Goal: Find specific page/section

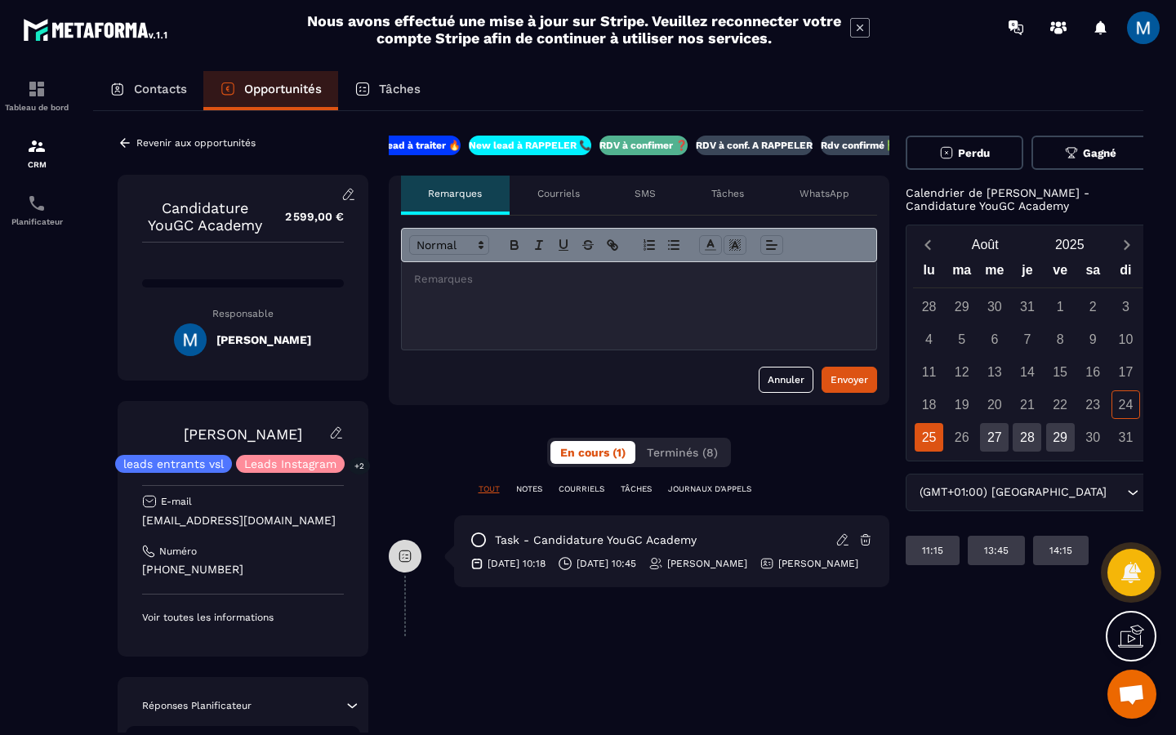
click at [772, 149] on p "RDV à conf. A RAPPELER" at bounding box center [754, 145] width 117 height 13
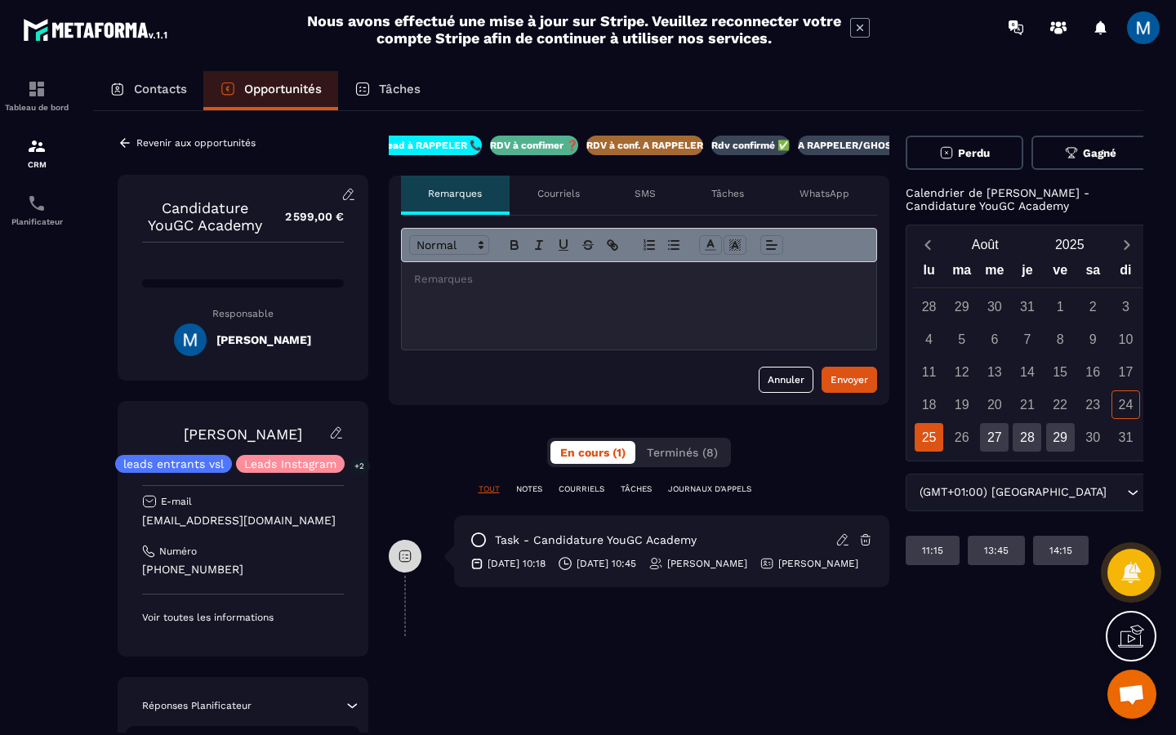
scroll to position [0, 140]
click at [124, 136] on icon at bounding box center [125, 143] width 15 height 15
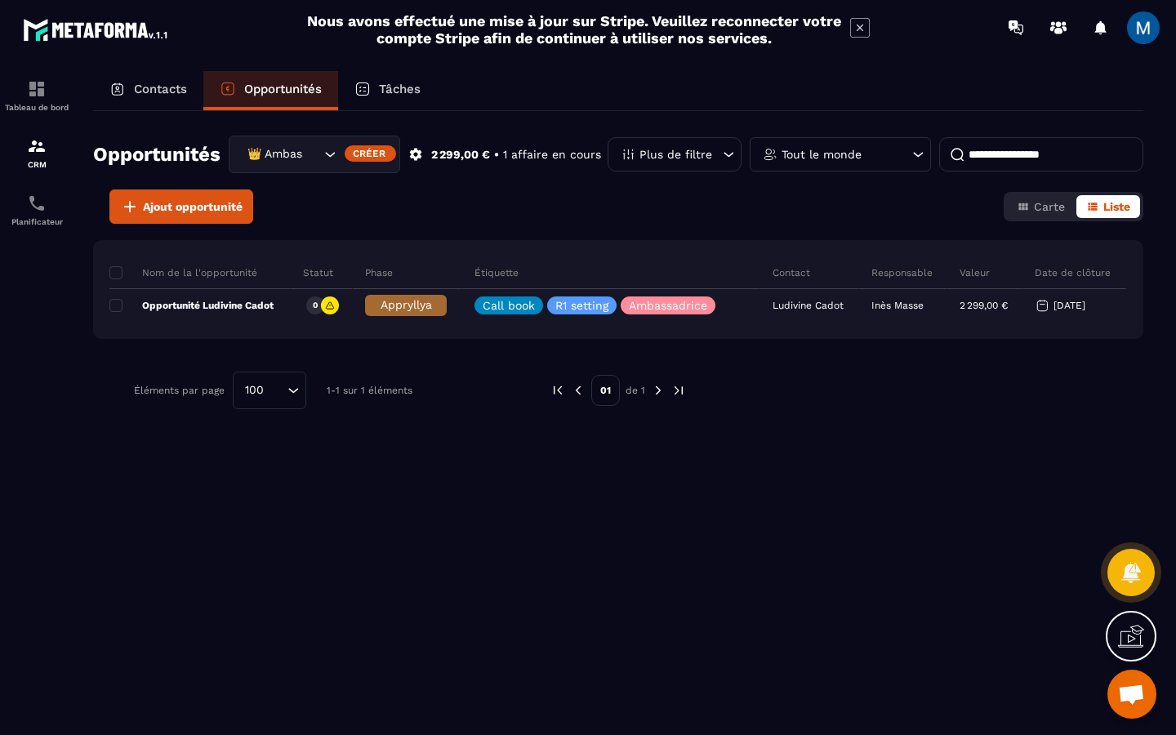
click at [335, 154] on icon "Search for option" at bounding box center [330, 154] width 16 height 16
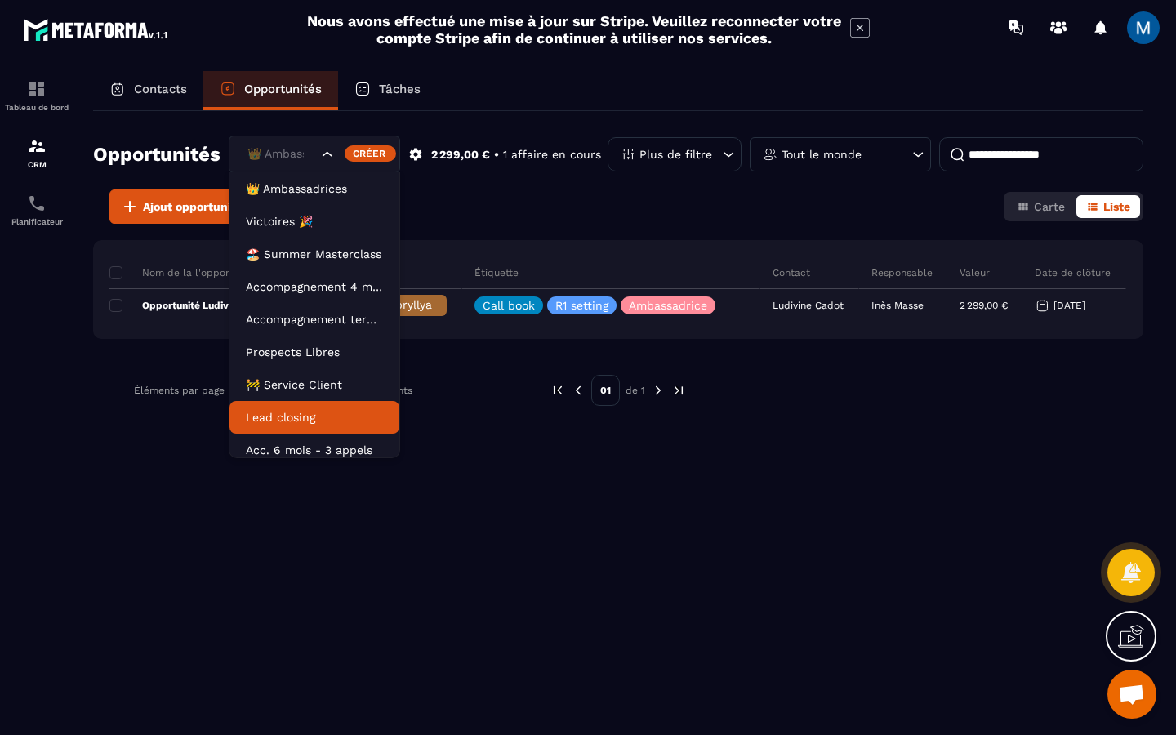
click at [320, 411] on p "Lead closing" at bounding box center [314, 417] width 137 height 16
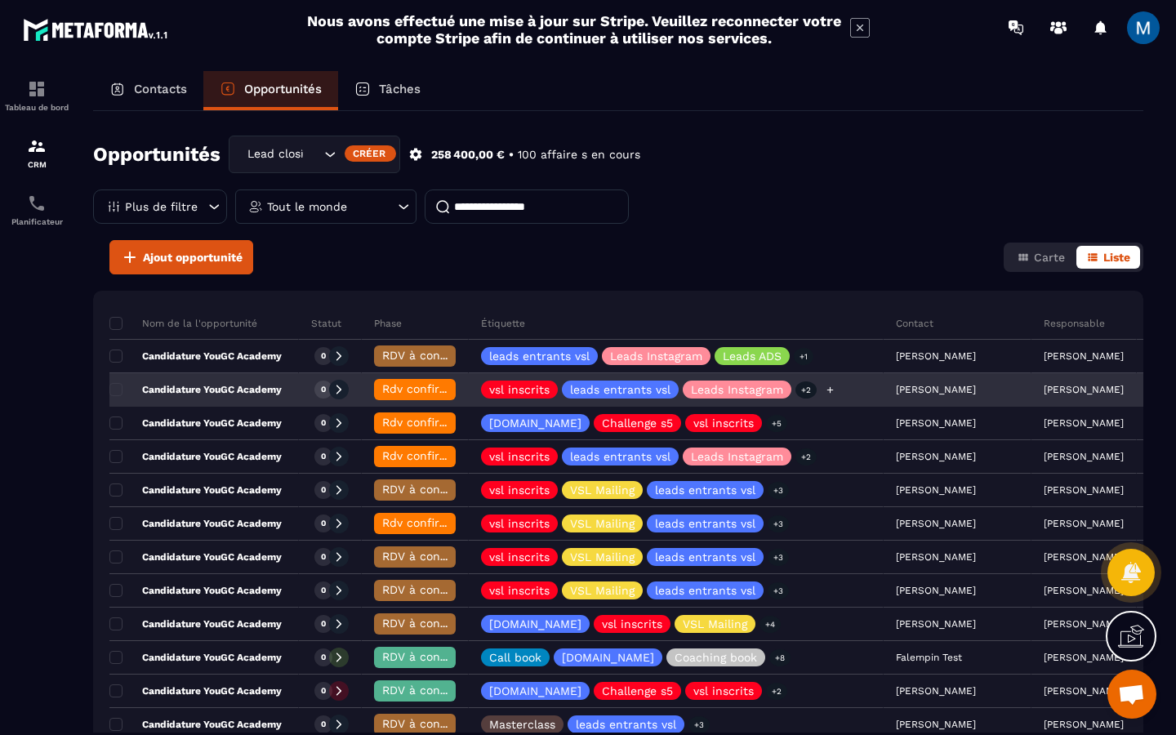
scroll to position [59, 0]
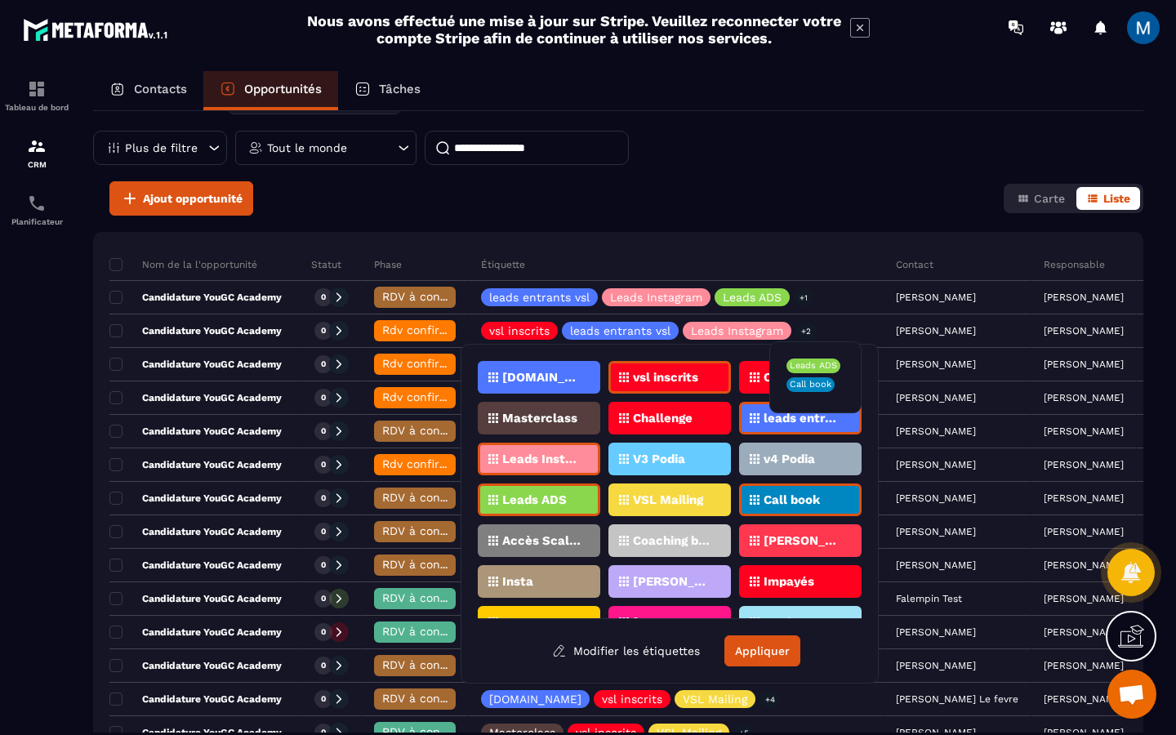
click at [834, 214] on div "Ajout opportunité Carte Liste" at bounding box center [618, 198] width 1050 height 34
